Goal: Connect with others: Connect with other users

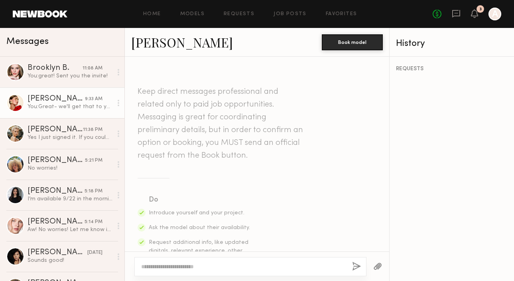
scroll to position [843, 0]
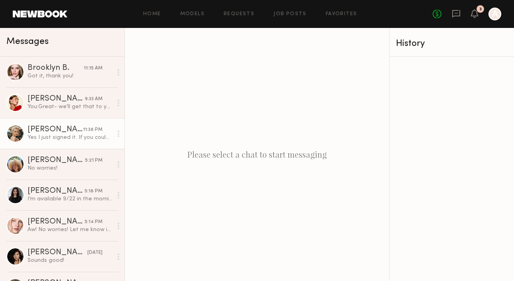
scroll to position [68, 0]
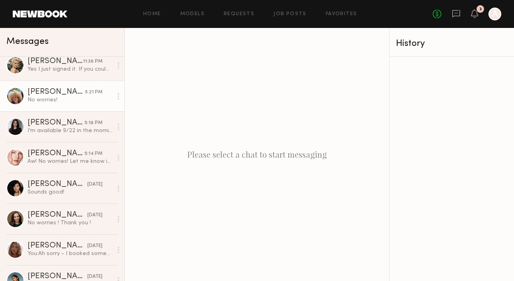
click at [40, 93] on div "[PERSON_NAME]" at bounding box center [56, 92] width 57 height 8
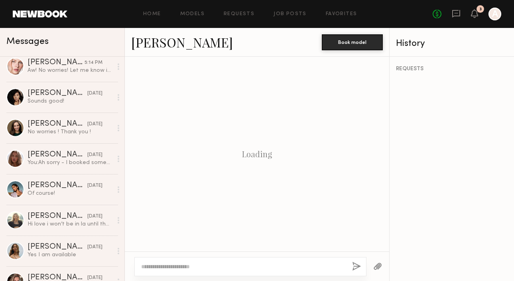
scroll to position [789, 0]
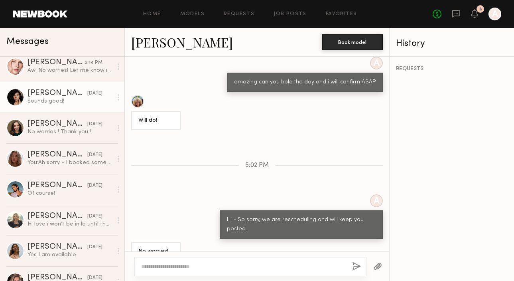
click at [38, 93] on div "[PERSON_NAME]" at bounding box center [58, 93] width 60 height 8
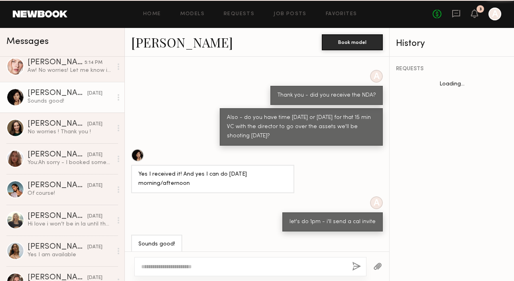
scroll to position [376, 0]
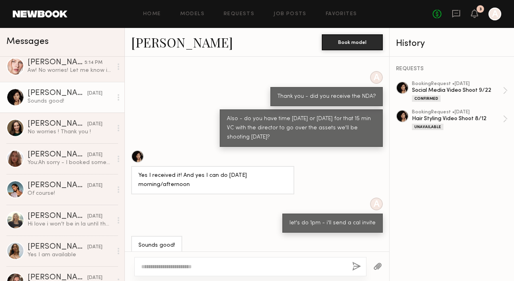
click at [164, 44] on link "[PERSON_NAME]" at bounding box center [182, 42] width 102 height 17
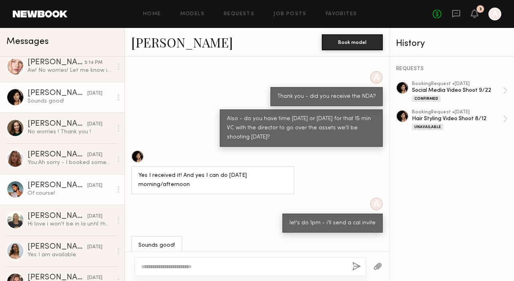
scroll to position [0, 0]
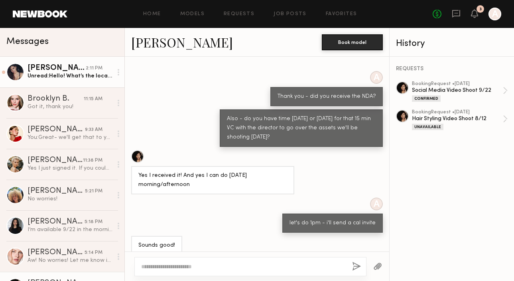
click at [94, 71] on div "2:11 PM" at bounding box center [94, 69] width 17 height 8
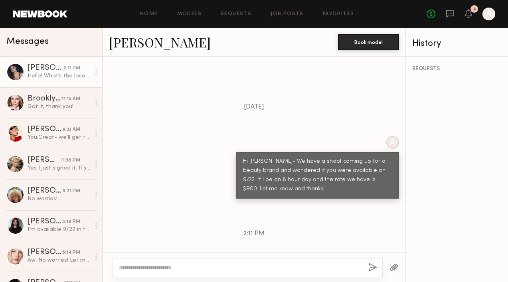
scroll to position [864, 0]
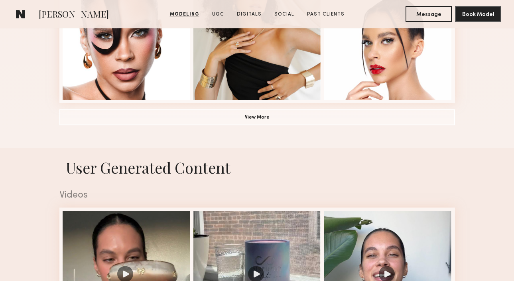
scroll to position [829, 0]
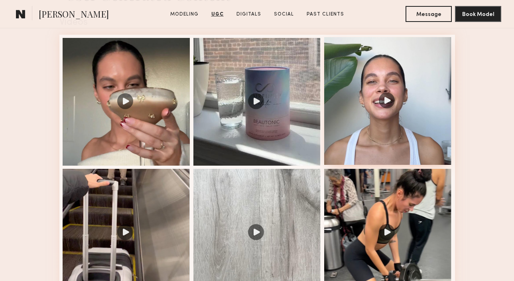
click at [382, 98] on div at bounding box center [388, 101] width 128 height 128
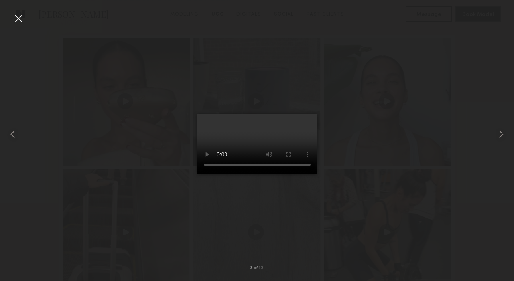
click at [18, 22] on div at bounding box center [18, 18] width 13 height 13
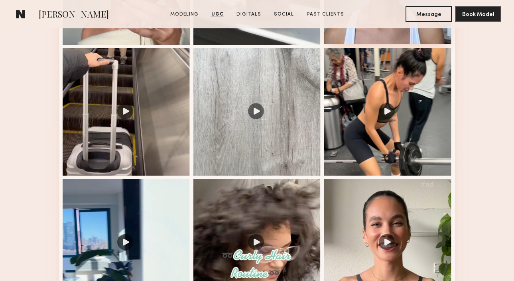
scroll to position [971, 0]
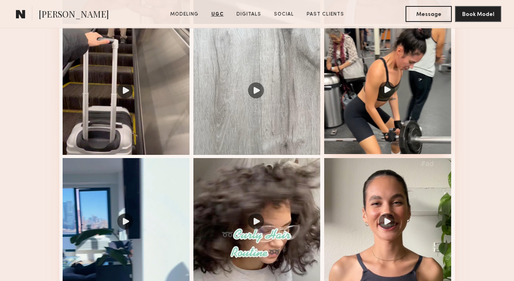
click at [392, 100] on div at bounding box center [388, 90] width 128 height 128
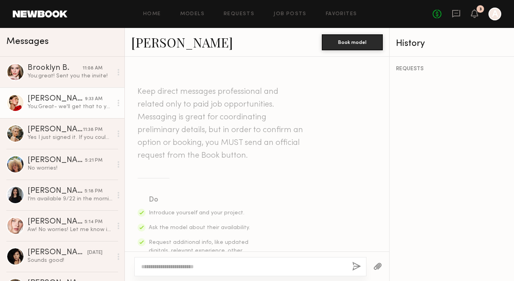
scroll to position [843, 0]
